Goal: Find specific page/section: Find specific page/section

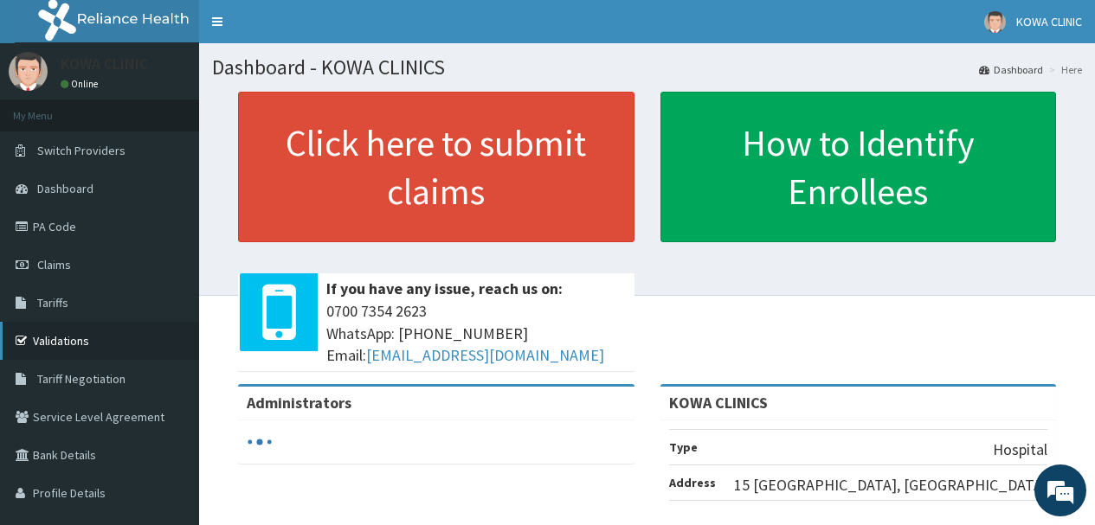
click at [45, 333] on link "Validations" at bounding box center [99, 341] width 199 height 38
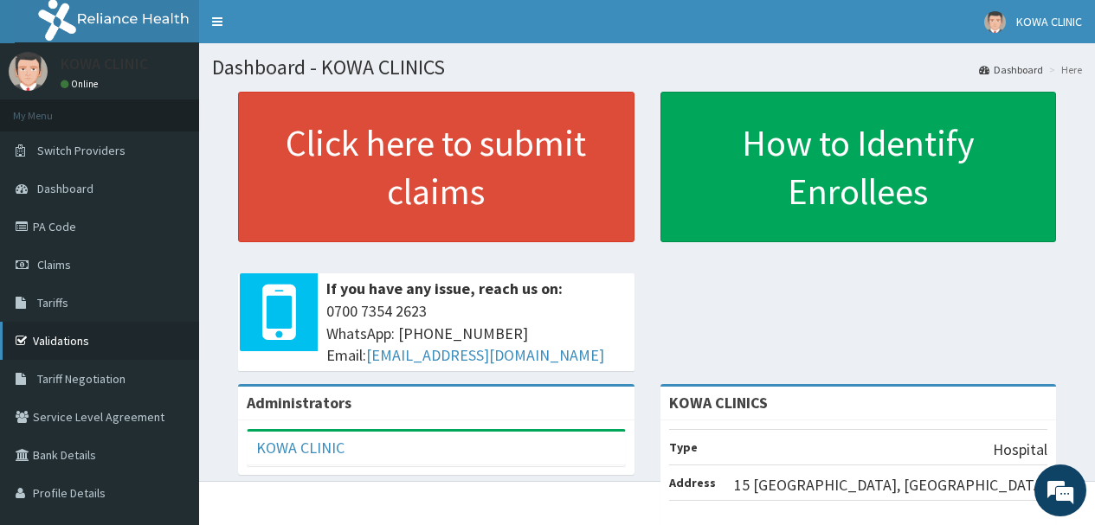
click at [49, 337] on link "Validations" at bounding box center [99, 341] width 199 height 38
